Goal: Task Accomplishment & Management: Use online tool/utility

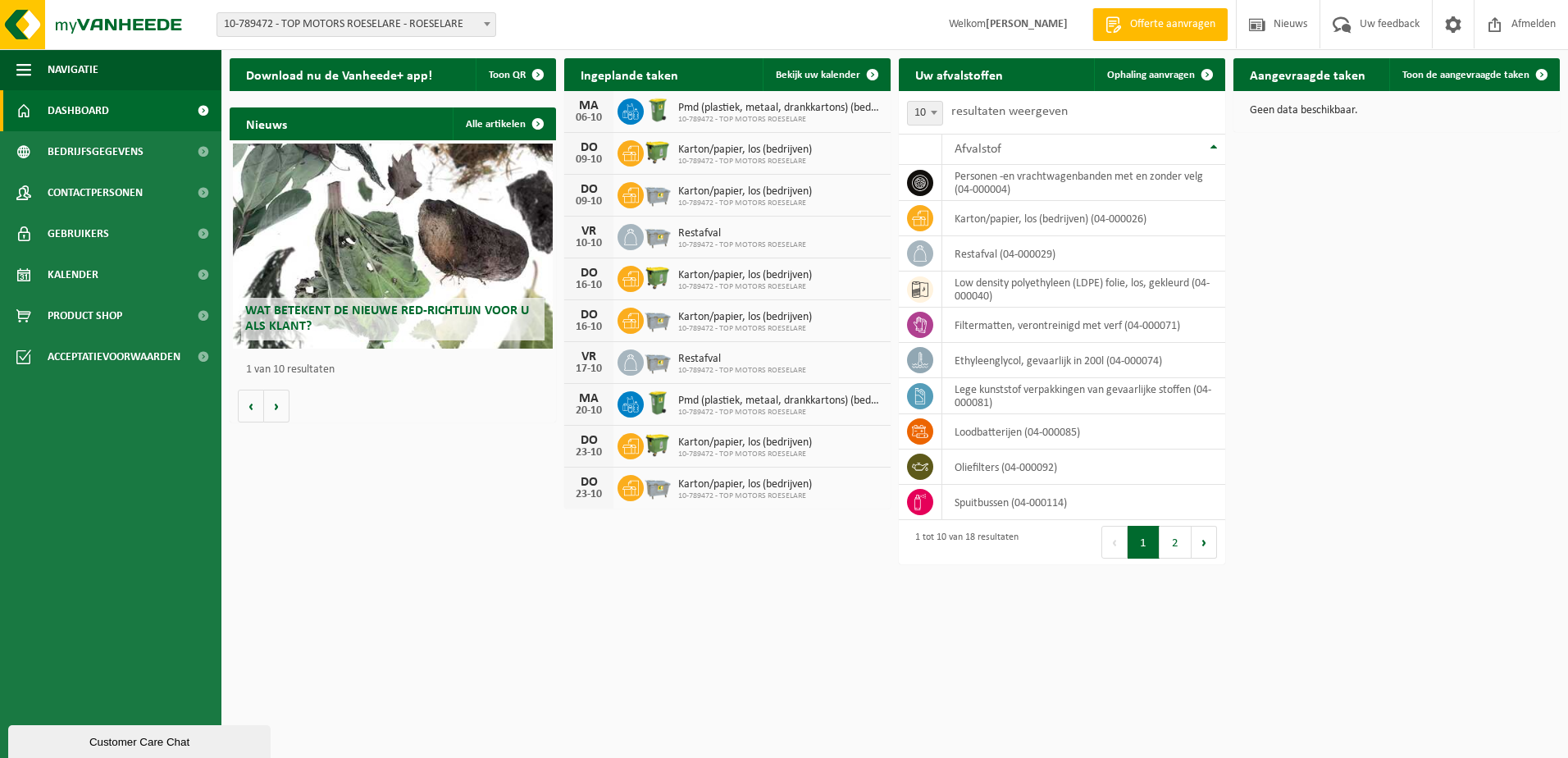
drag, startPoint x: 1143, startPoint y: 69, endPoint x: 1101, endPoint y: 117, distance: 63.8
click at [1143, 69] on span "Ophaling aanvragen" at bounding box center [1151, 74] width 88 height 11
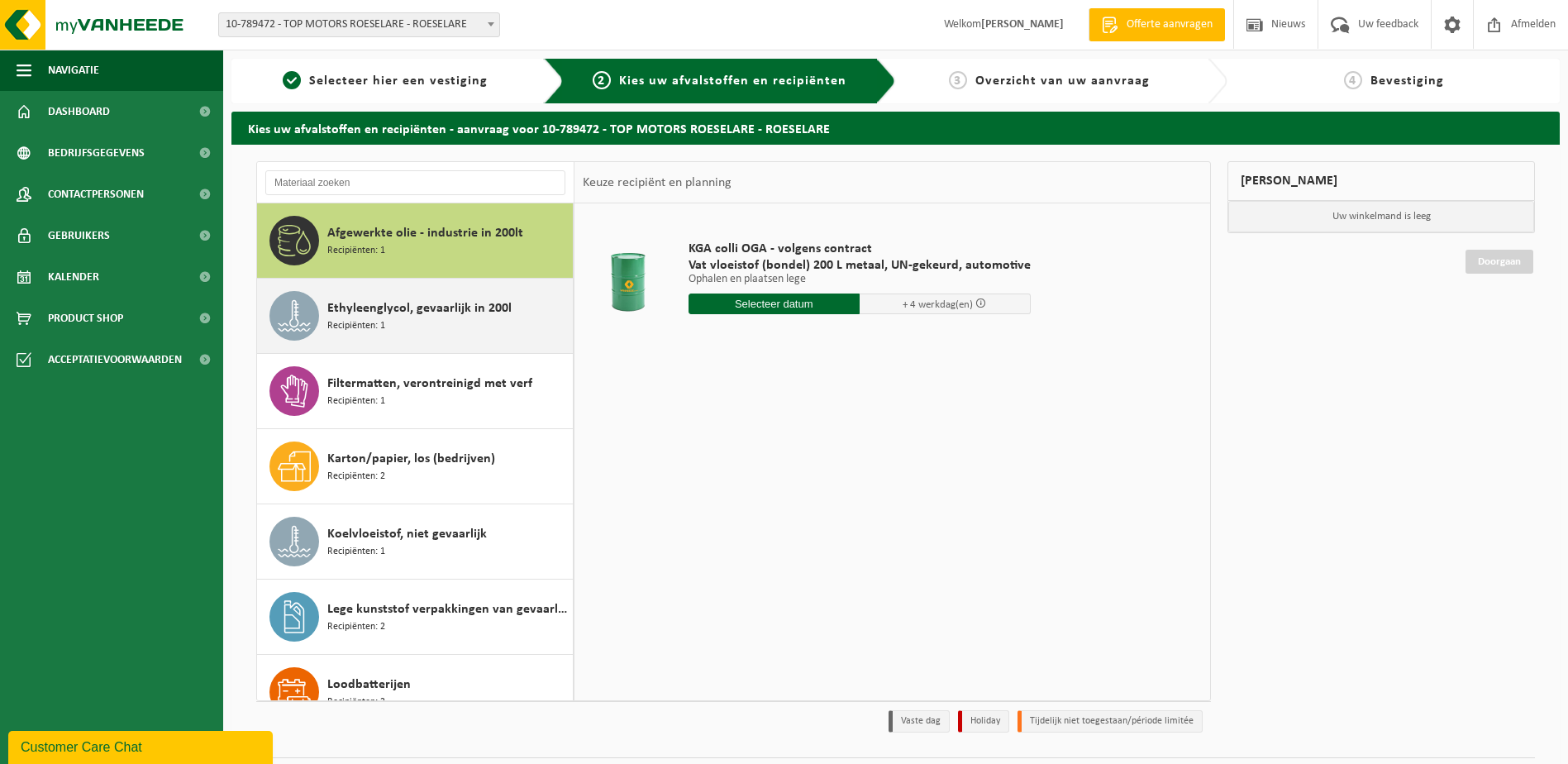
click at [403, 329] on div "Ethyleenglycol, gevaarlijk in 200l Recipiënten: 1" at bounding box center [448, 315] width 241 height 50
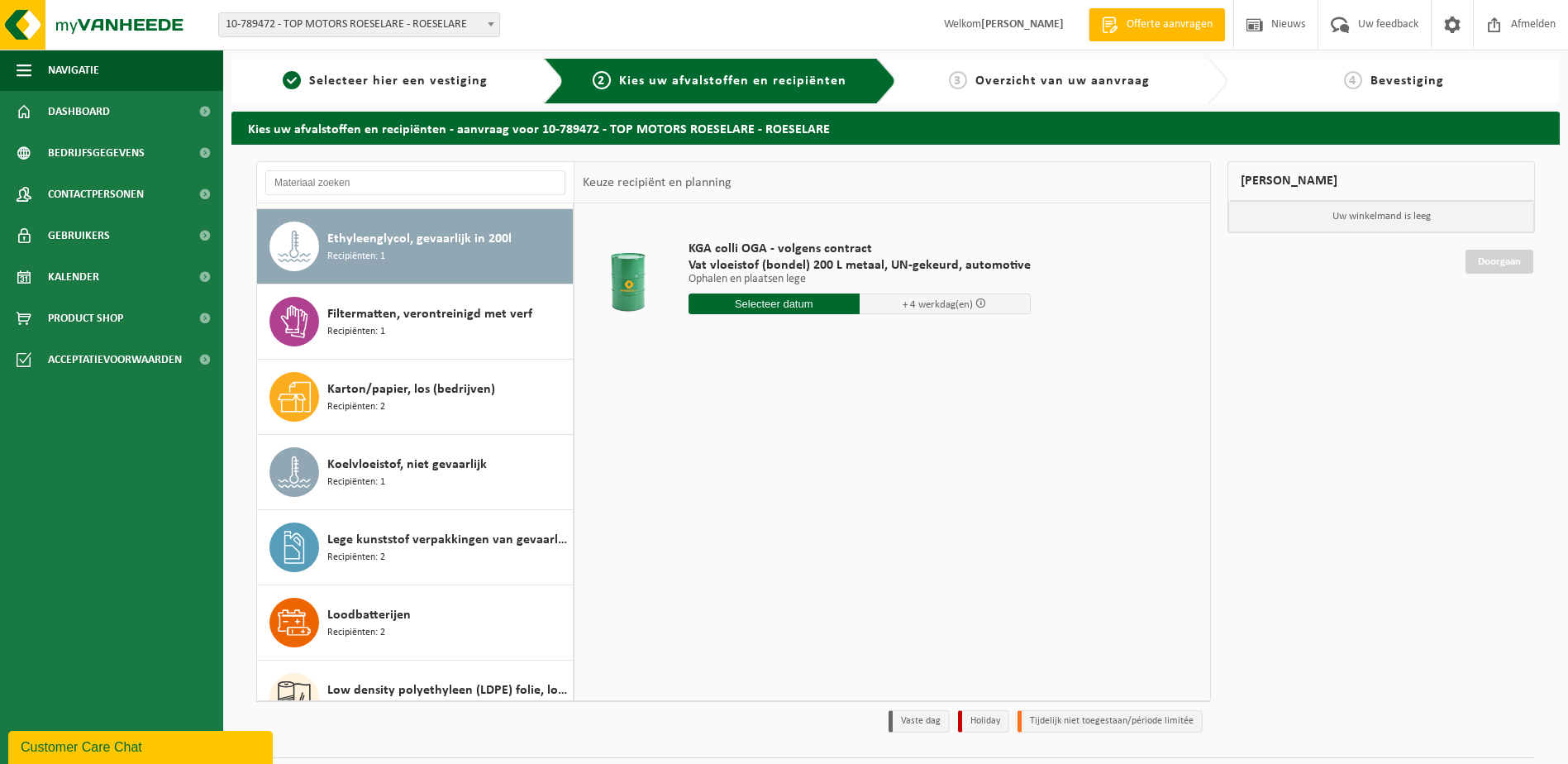
scroll to position [75, 0]
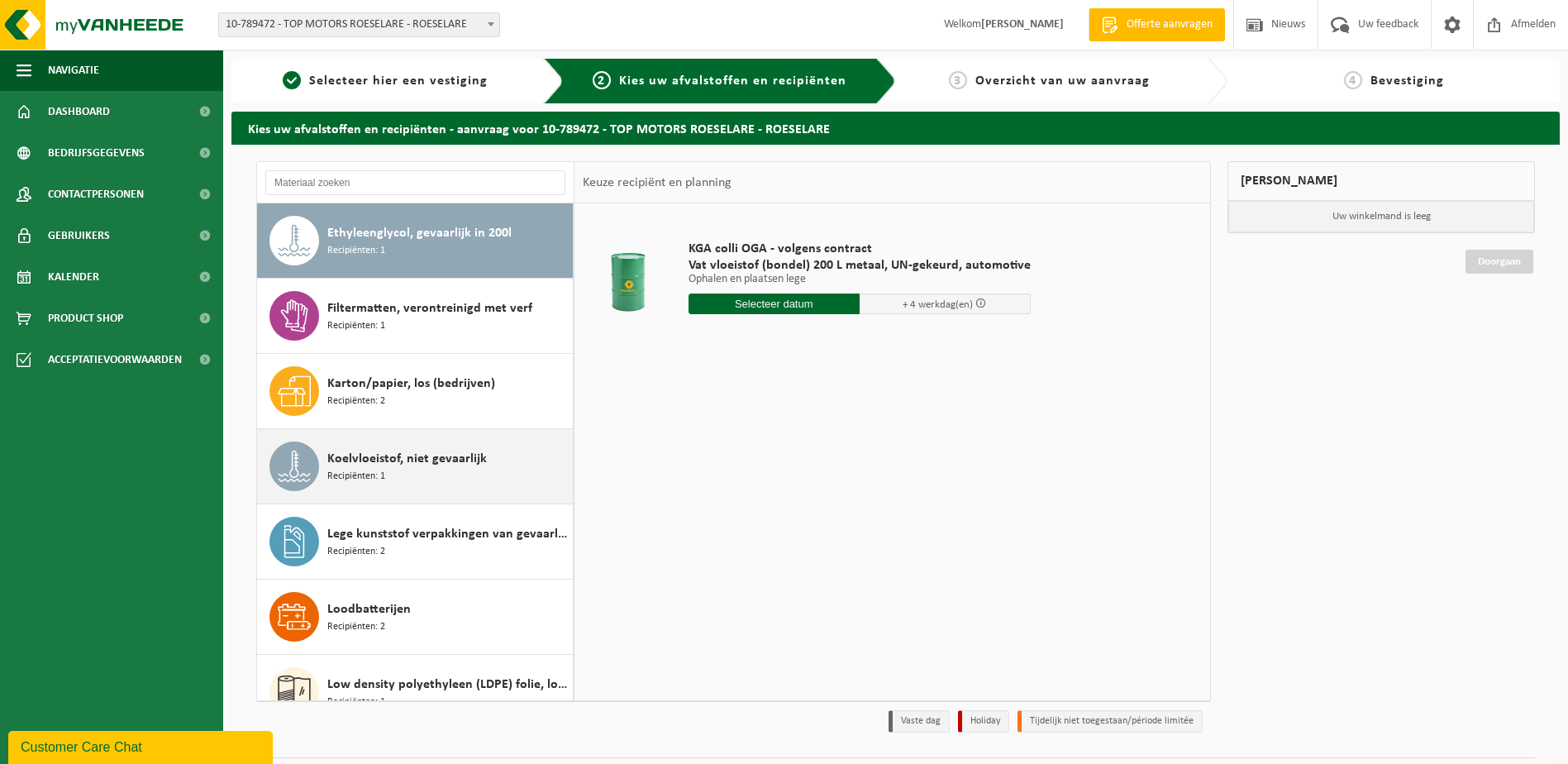
click at [364, 475] on span "Recipiënten: 1" at bounding box center [356, 476] width 58 height 16
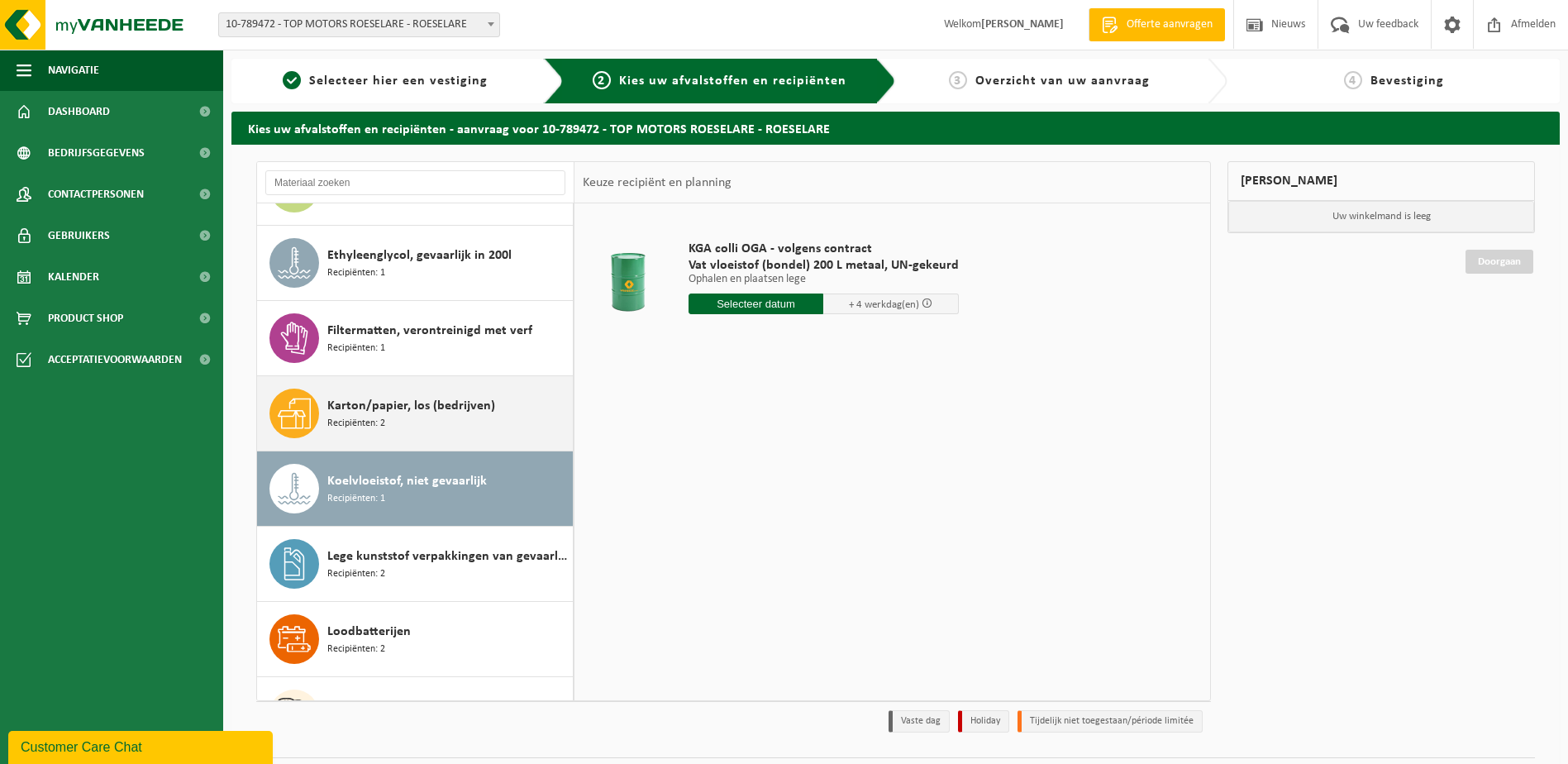
scroll to position [0, 0]
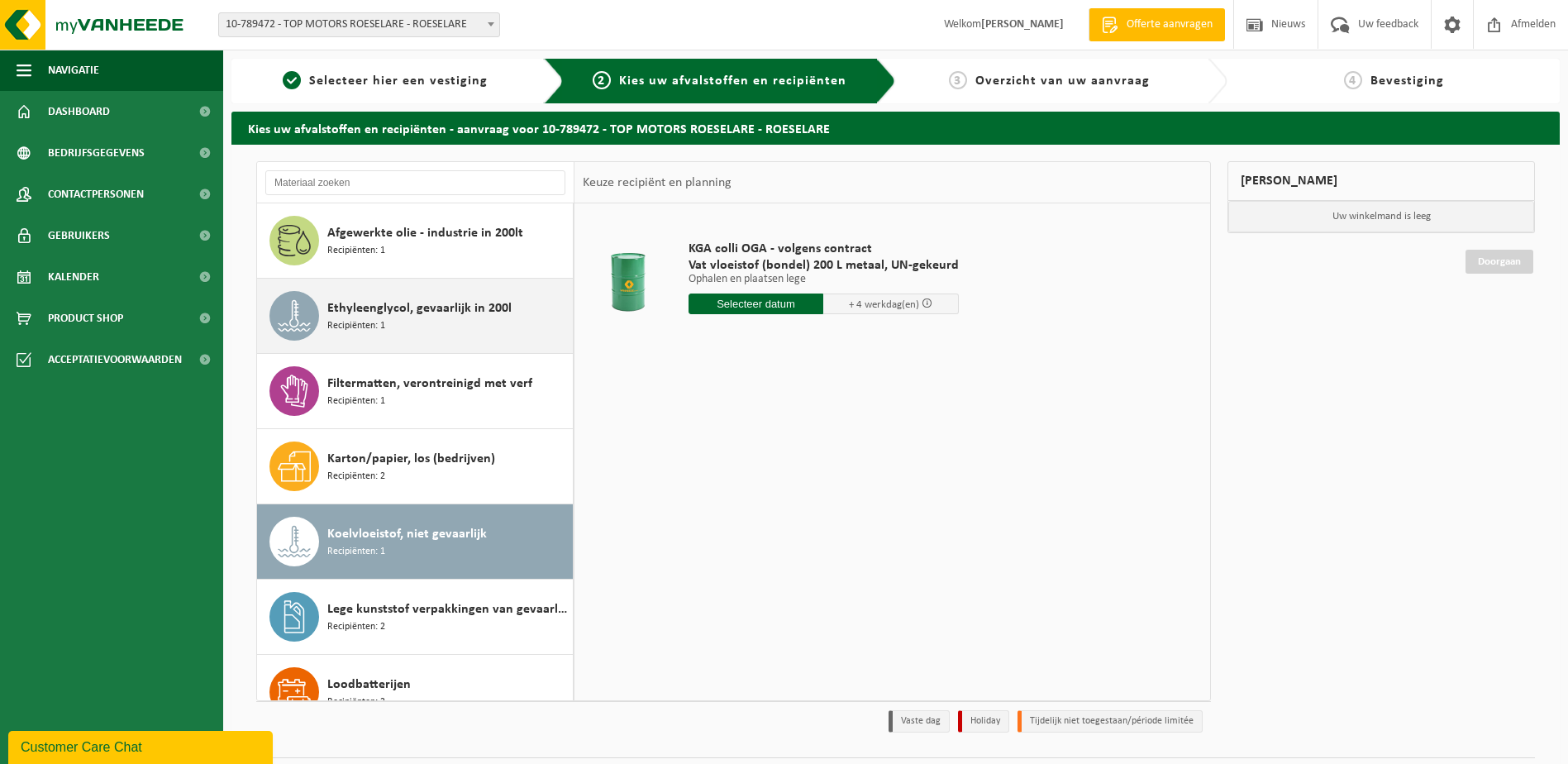
click at [448, 326] on div "Ethyleenglycol, gevaarlijk in 200l Recipiënten: 1" at bounding box center [448, 315] width 241 height 50
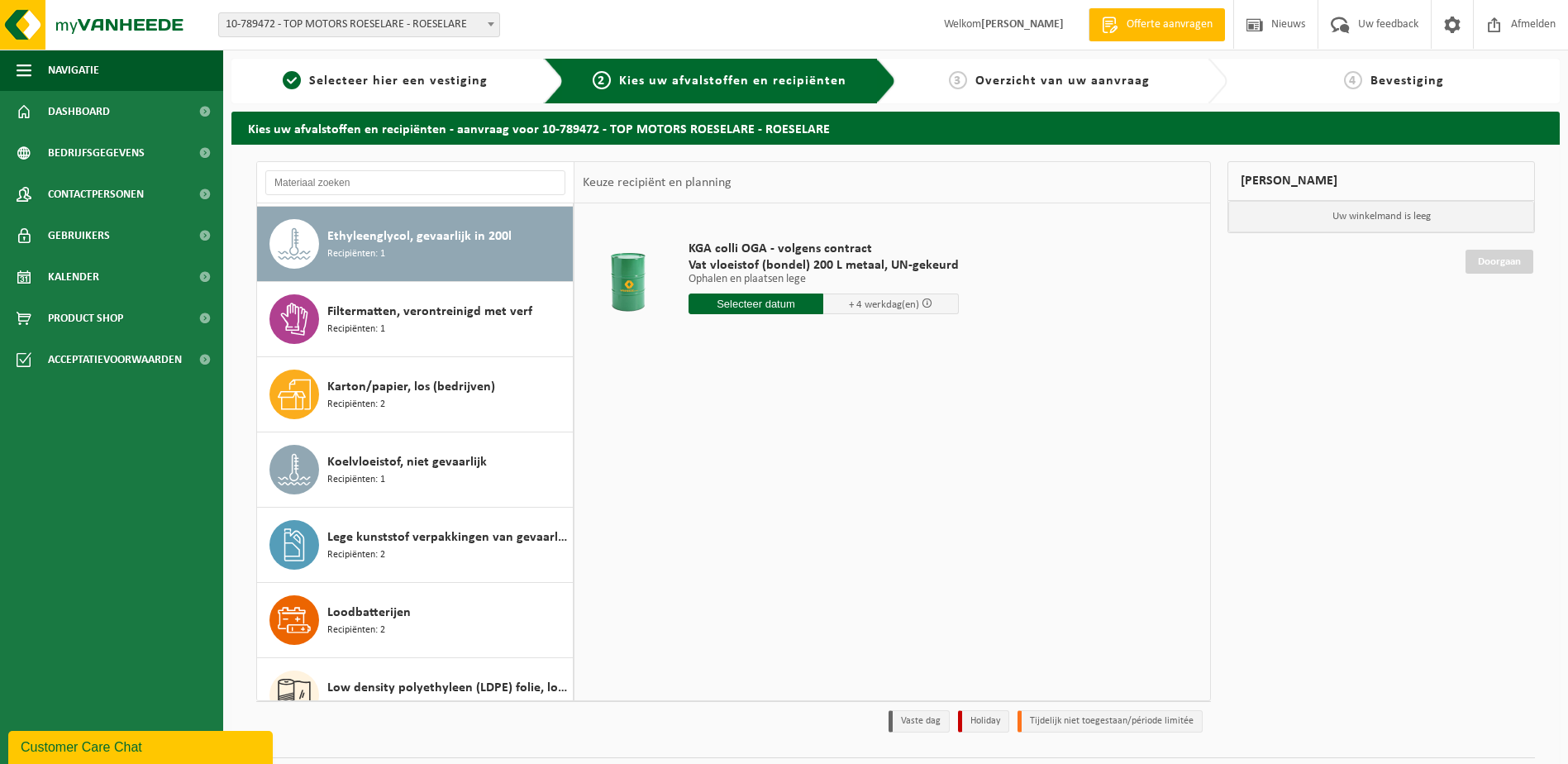
scroll to position [75, 0]
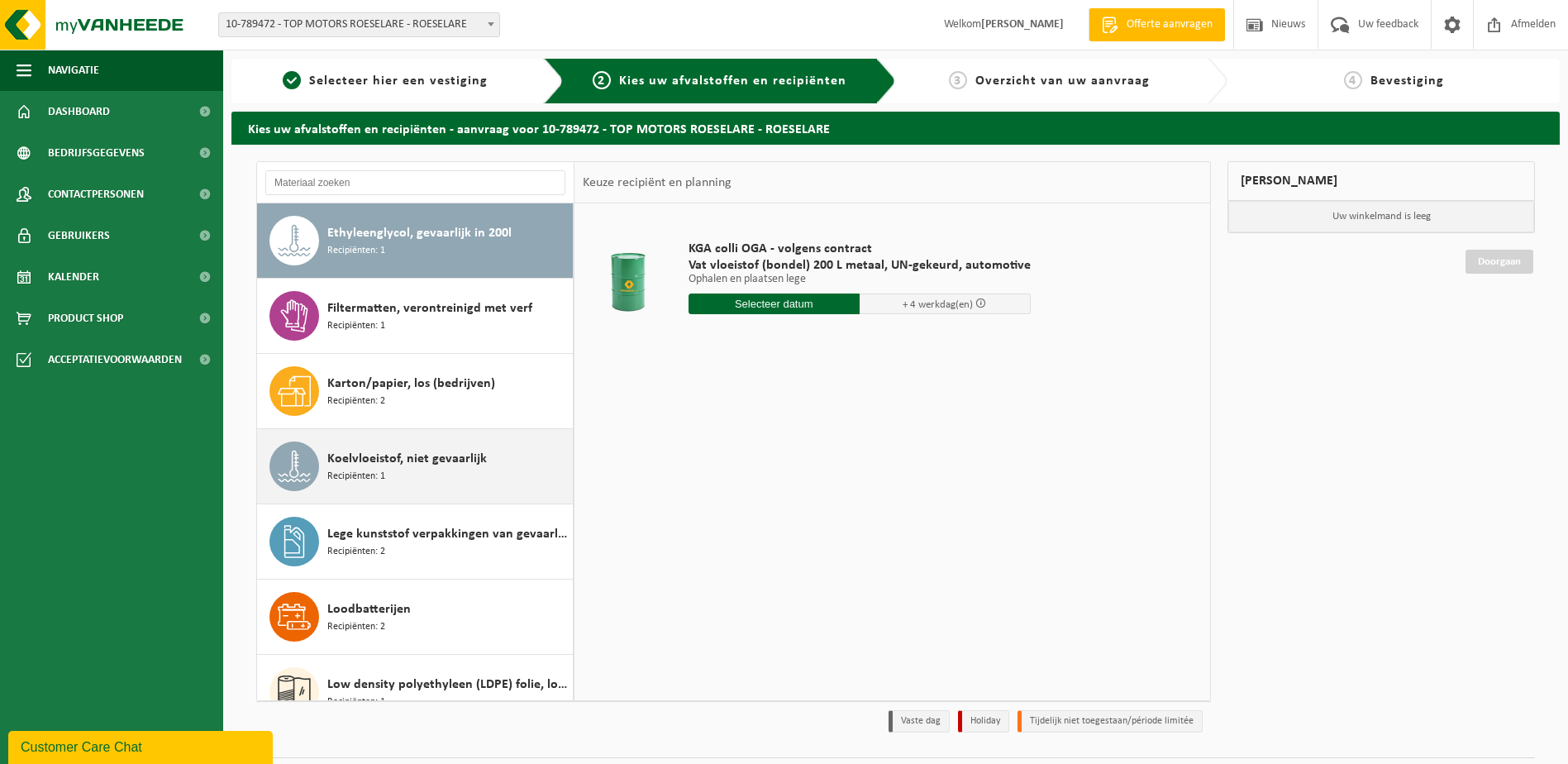
click at [422, 480] on div "Koelvloeistof, niet gevaarlijk Recipiënten: 1" at bounding box center [448, 466] width 241 height 50
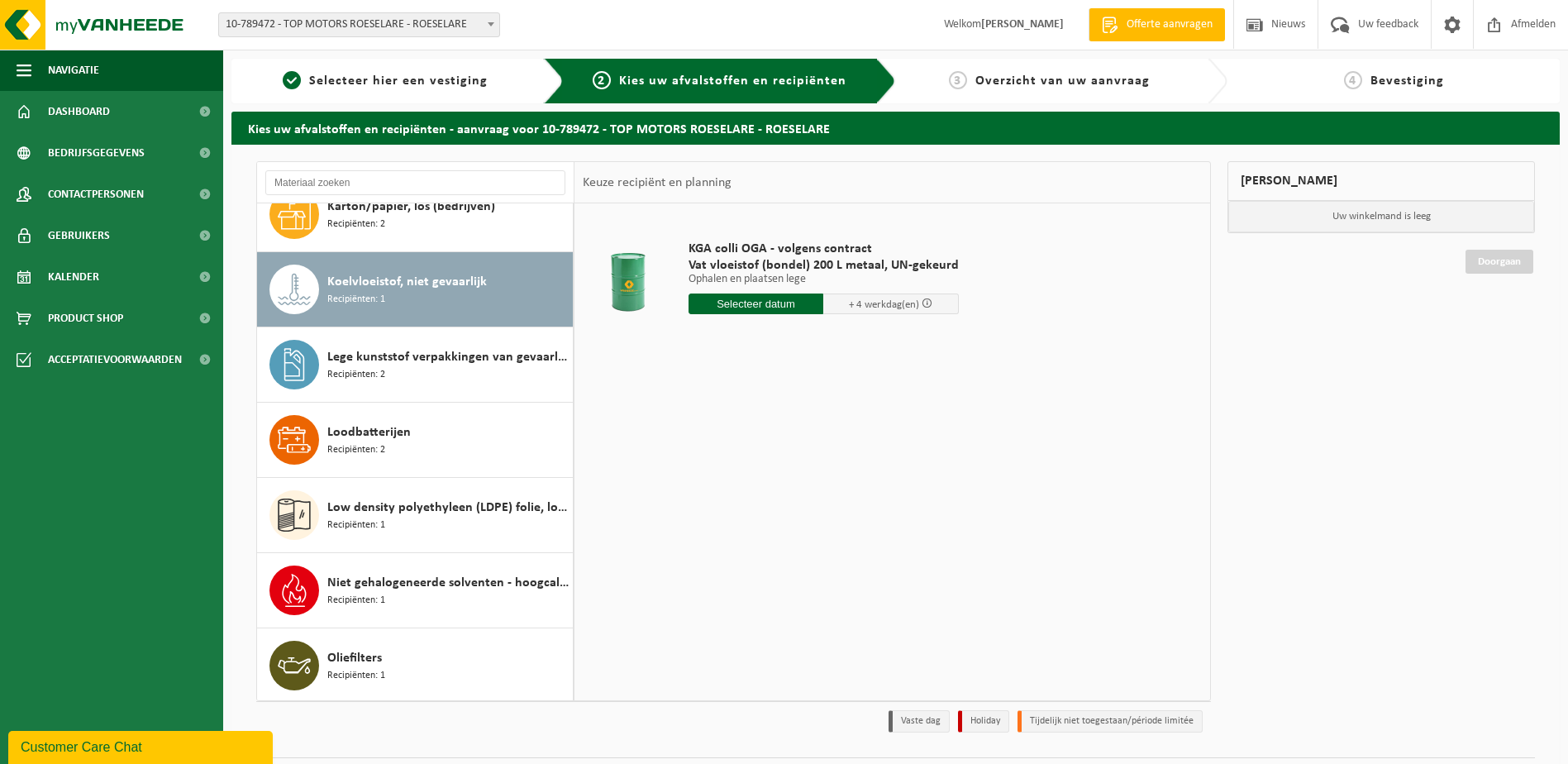
scroll to position [0, 0]
